Goal: Share content: Share content

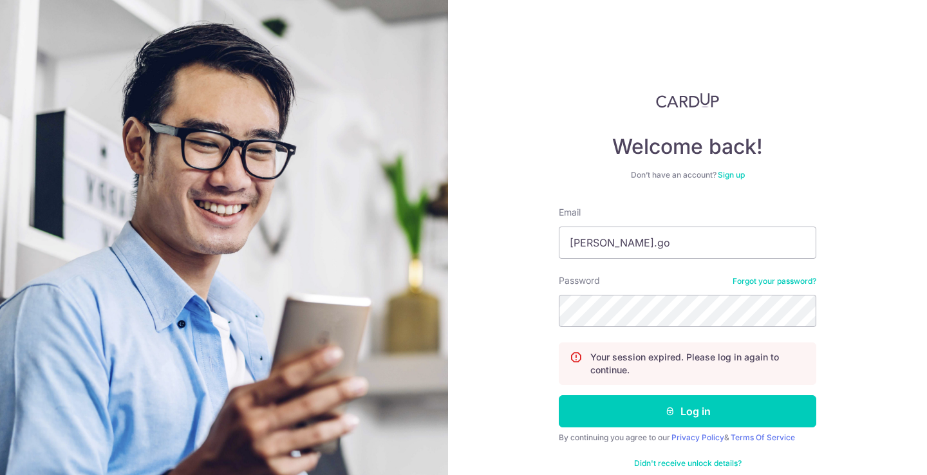
type input "[PERSON_NAME].goh"
type input "sha"
type input "[EMAIL_ADDRESS][DOMAIN_NAME]"
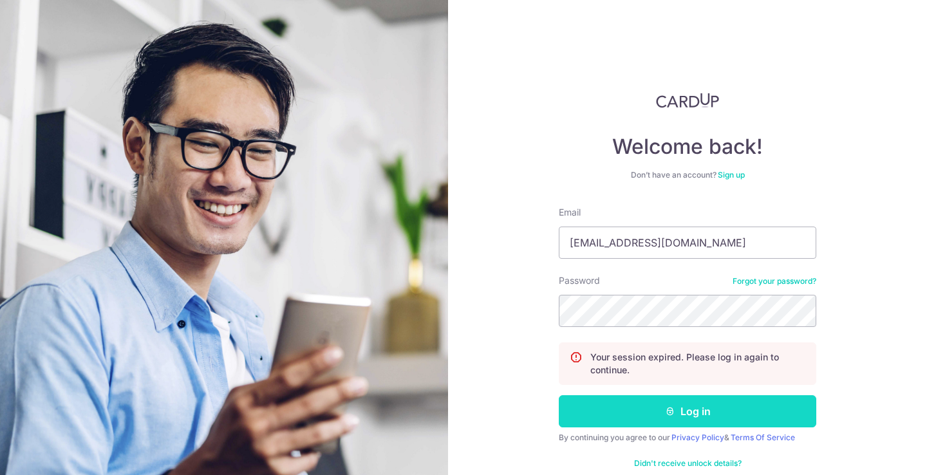
click at [756, 415] on button "Log in" at bounding box center [686, 411] width 257 height 32
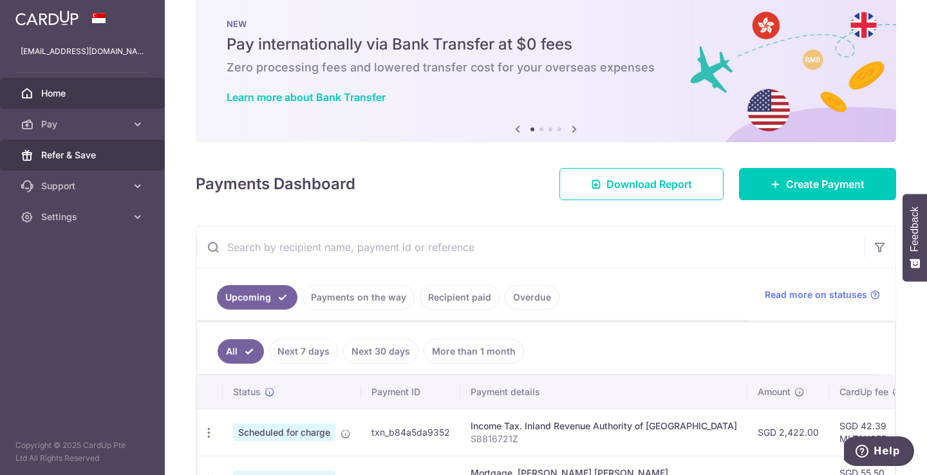
click at [100, 156] on span "Refer & Save" at bounding box center [83, 155] width 85 height 13
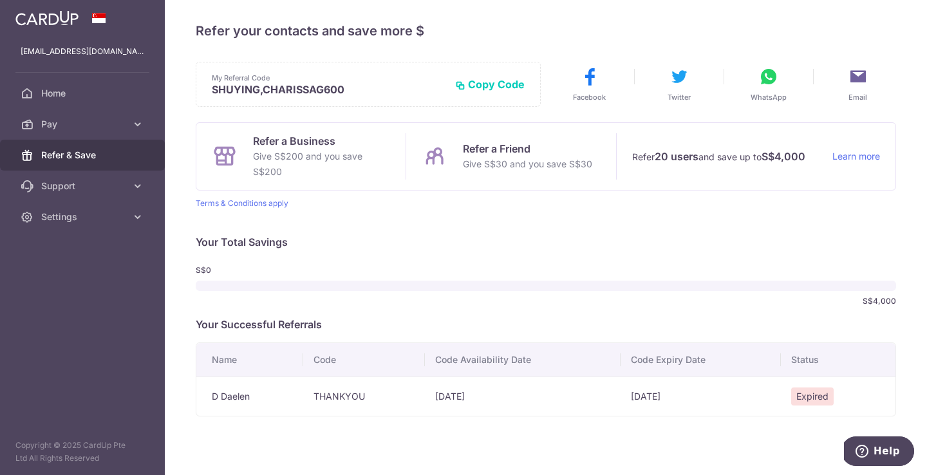
scroll to position [8, 0]
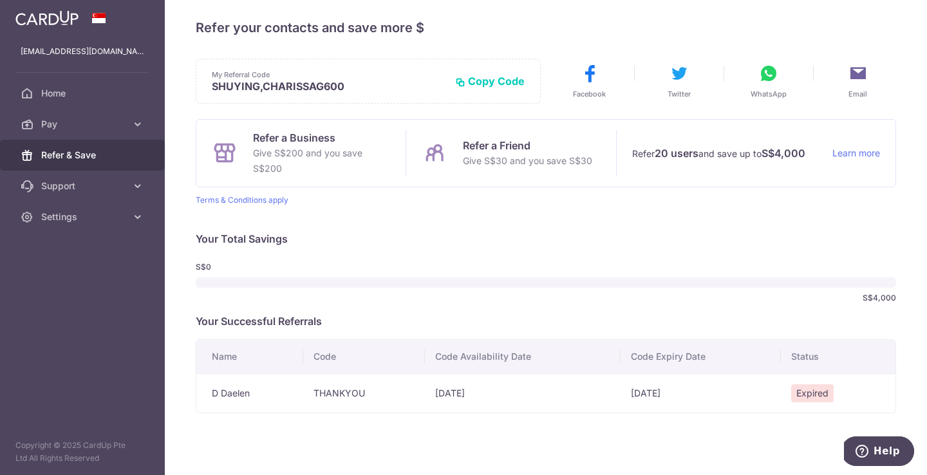
click at [755, 88] on button "WhatsApp" at bounding box center [768, 81] width 76 height 36
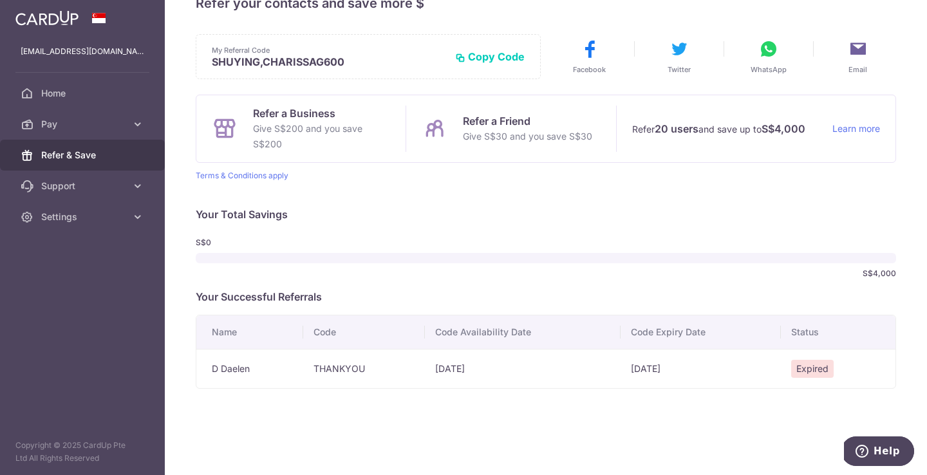
scroll to position [33, 0]
click at [482, 122] on p "Refer a Friend" at bounding box center [527, 120] width 129 height 15
click at [490, 56] on button "Copy Code" at bounding box center [489, 56] width 69 height 13
click at [512, 53] on button "Copied" at bounding box center [499, 56] width 49 height 13
click at [237, 64] on p "SHUYING,CHARISSAG600" at bounding box center [339, 61] width 254 height 13
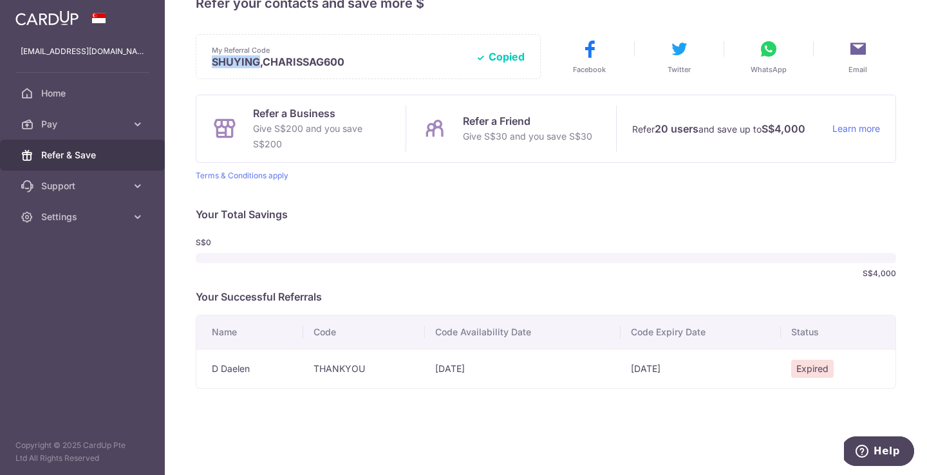
click at [237, 64] on p "SHUYING,CHARISSAG600" at bounding box center [339, 61] width 254 height 13
click at [321, 55] on p "SHUYING,CHARISSAG600" at bounding box center [339, 61] width 254 height 13
drag, startPoint x: 346, startPoint y: 63, endPoint x: 210, endPoint y: 62, distance: 135.1
click at [210, 62] on div "My Referral Code SHUYING,CHARISSAG600 Copy Code Copied" at bounding box center [368, 56] width 345 height 45
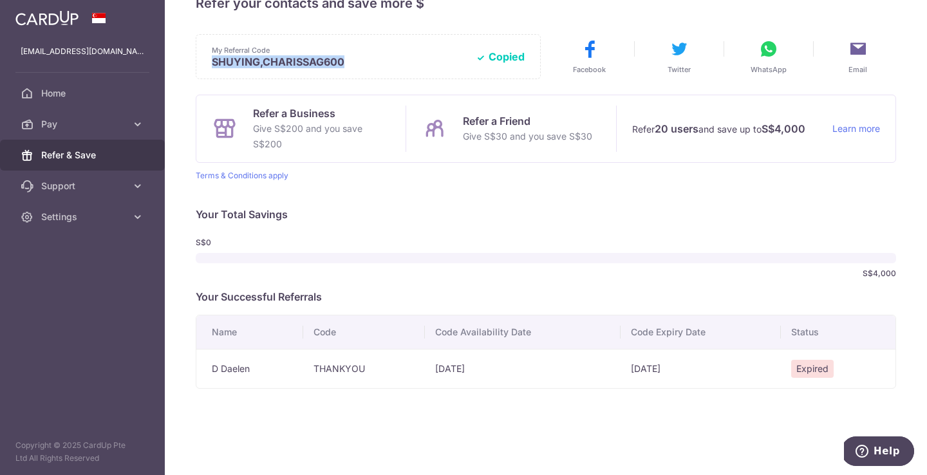
copy p "SHUYING,CHARISSAG600"
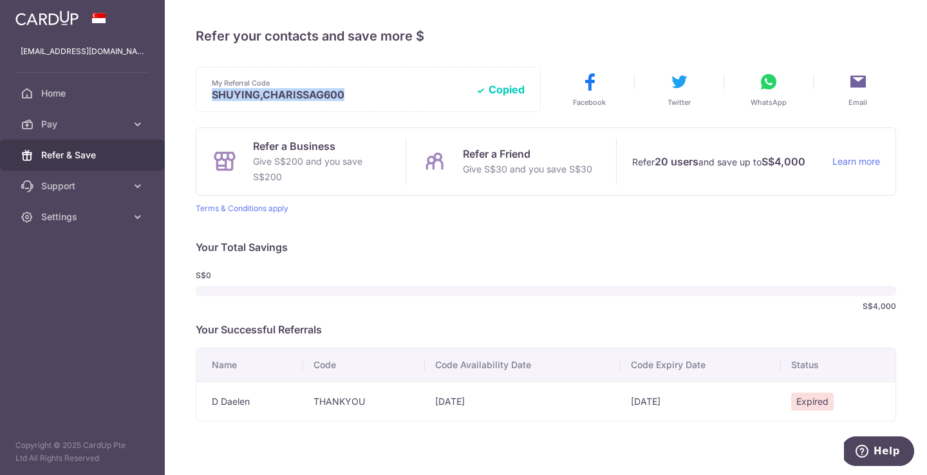
scroll to position [0, 0]
click at [62, 90] on span "Home" at bounding box center [83, 93] width 85 height 13
